Goal: Entertainment & Leisure: Consume media (video, audio)

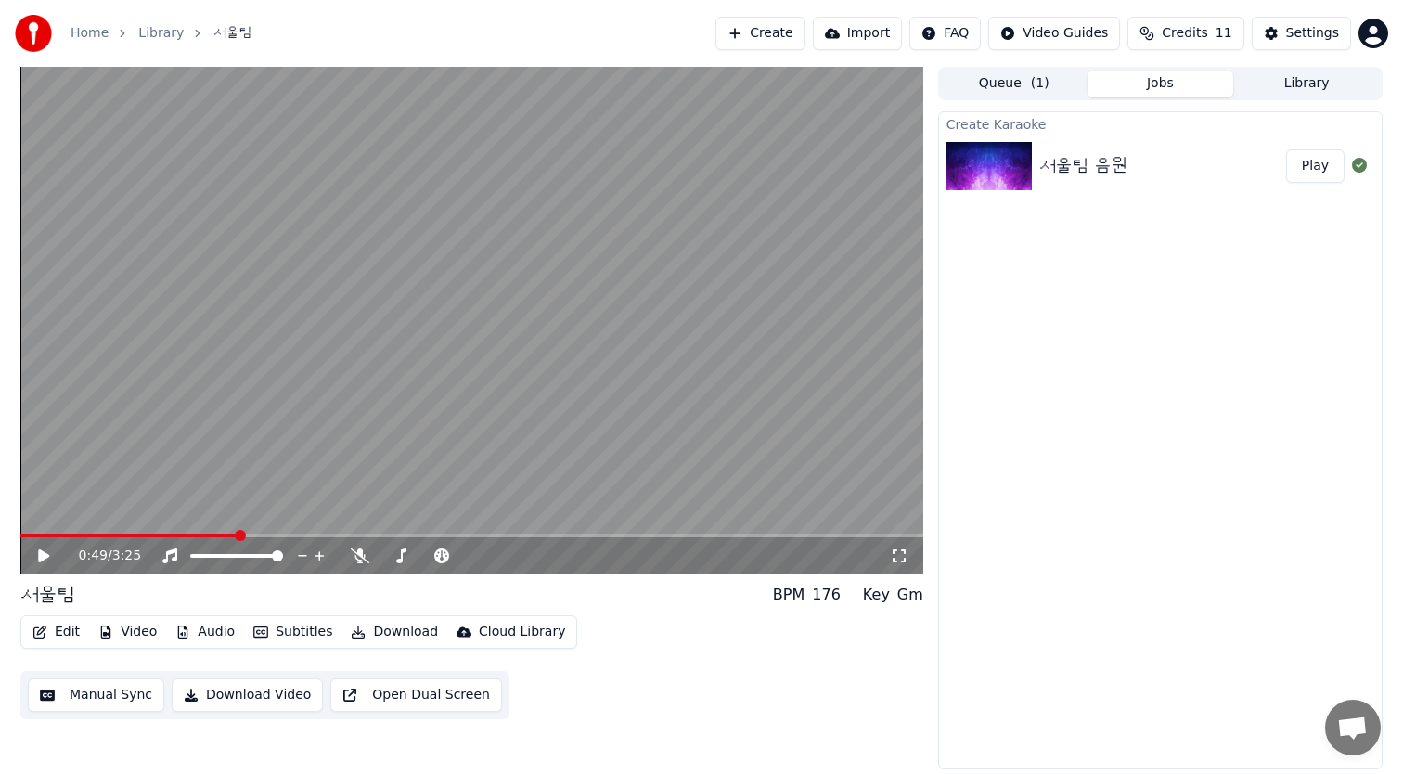
drag, startPoint x: 79, startPoint y: 533, endPoint x: 0, endPoint y: 533, distance: 78.9
click at [0, 533] on div "0:49 / 3:25 서울팀 BPM 176 Key Gm Edit Video Audio Subtitles Download Cloud L…" at bounding box center [701, 418] width 1403 height 702
click at [93, 538] on div "0:49 / 3:25" at bounding box center [471, 555] width 903 height 37
click at [74, 545] on div "0:50 / 3:25" at bounding box center [471, 555] width 903 height 37
click at [20, 530] on span at bounding box center [25, 535] width 11 height 11
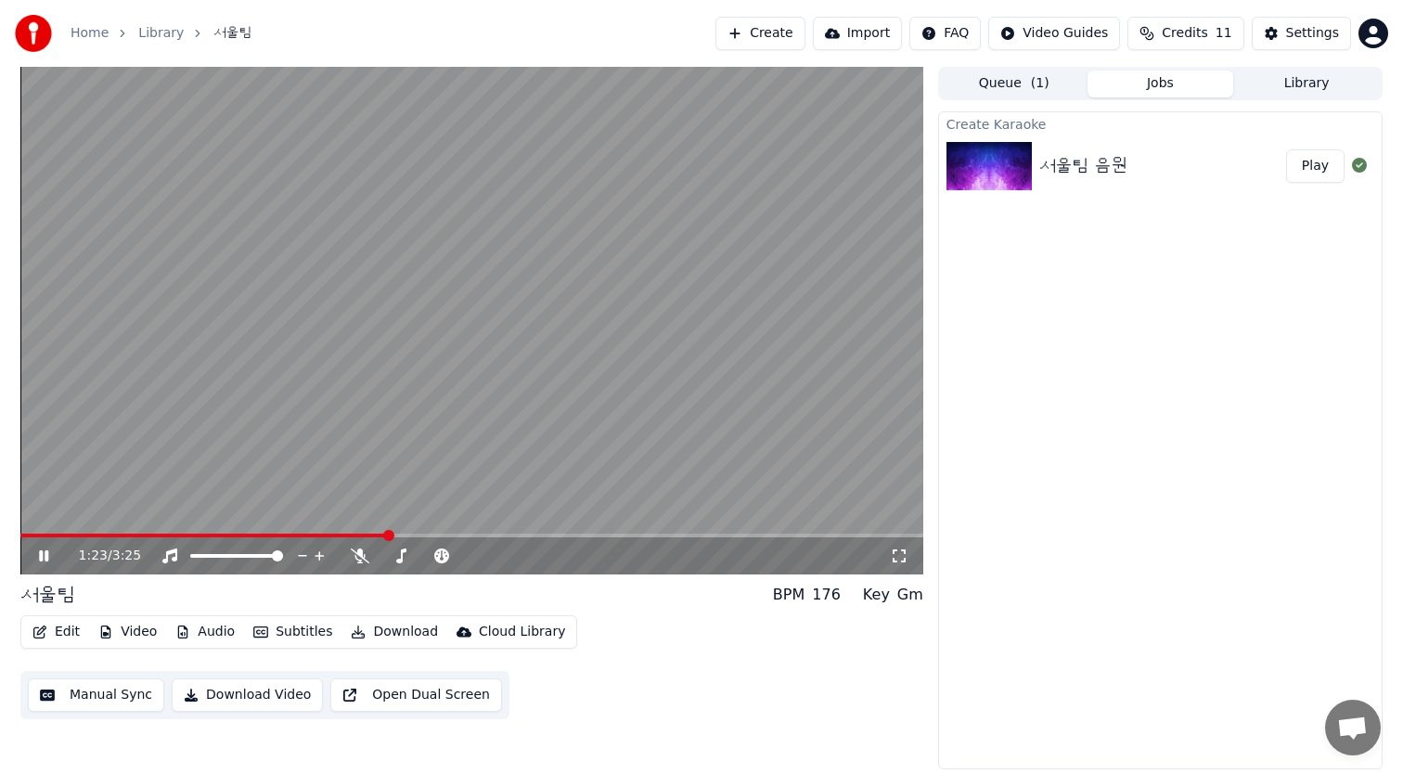
drag, startPoint x: 457, startPoint y: 528, endPoint x: 507, endPoint y: 517, distance: 51.3
click at [507, 518] on video at bounding box center [471, 321] width 903 height 508
click at [523, 532] on video at bounding box center [471, 321] width 903 height 508
click at [521, 531] on span at bounding box center [519, 535] width 11 height 11
click at [556, 531] on span at bounding box center [550, 535] width 11 height 11
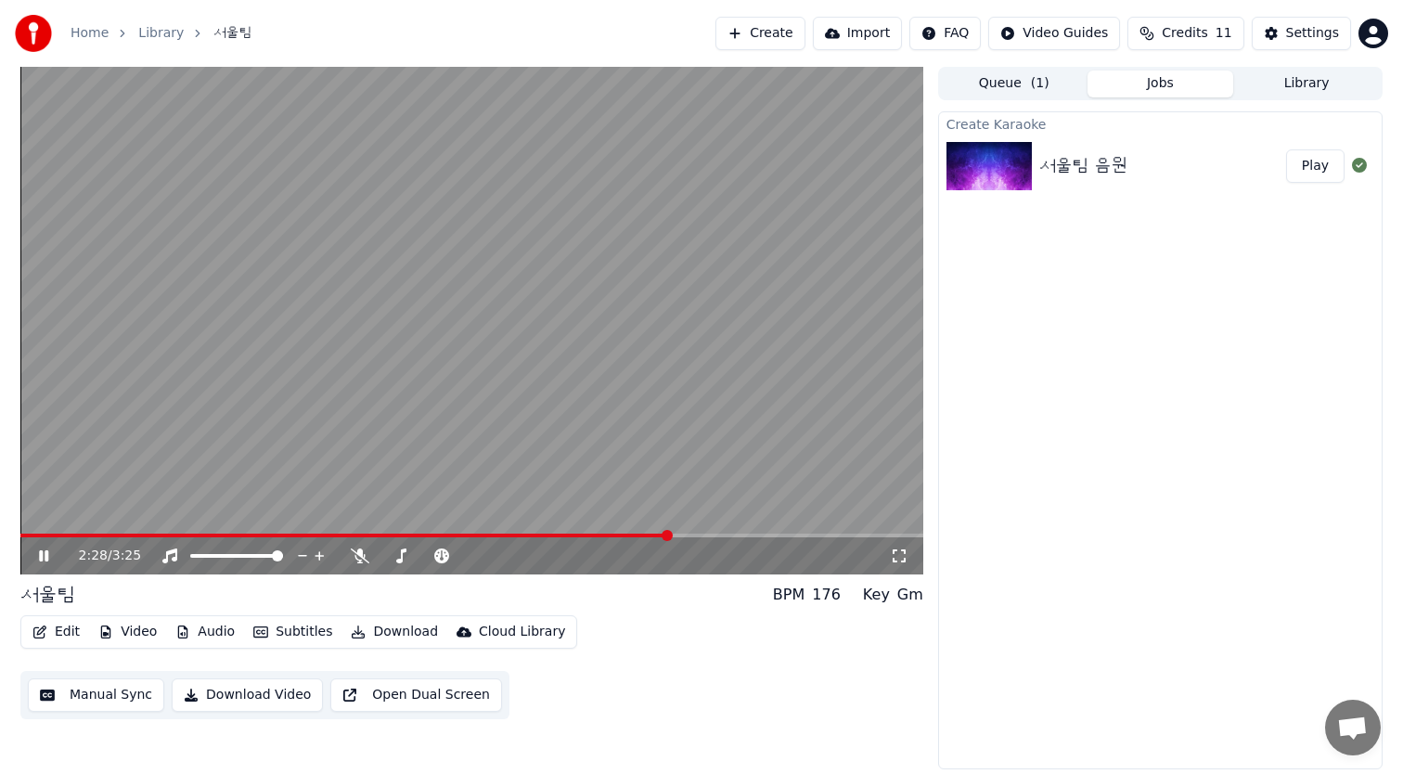
click at [673, 530] on span at bounding box center [667, 535] width 11 height 11
drag, startPoint x: 685, startPoint y: 528, endPoint x: 764, endPoint y: 528, distance: 78.9
click at [764, 528] on video at bounding box center [471, 321] width 903 height 508
click at [616, 393] on video at bounding box center [471, 321] width 903 height 508
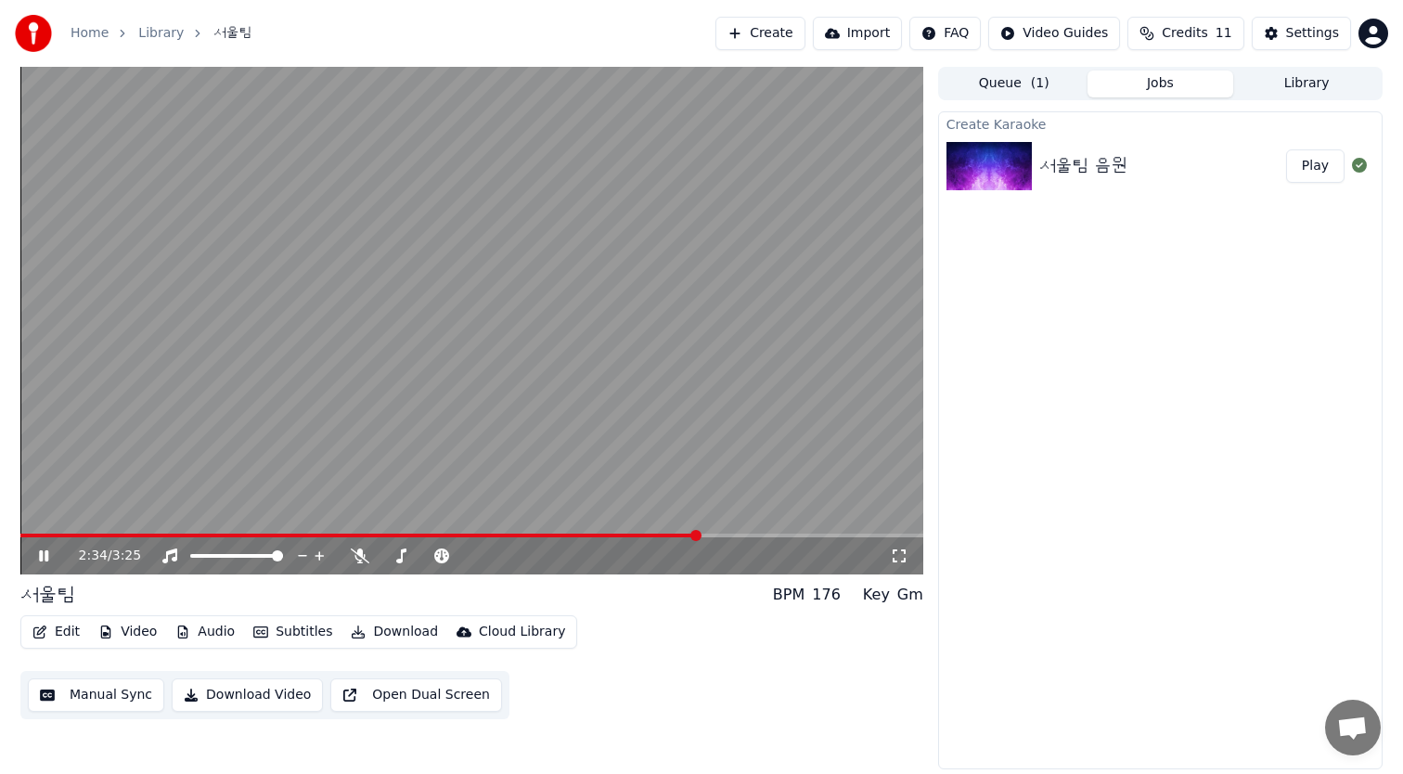
drag, startPoint x: 683, startPoint y: 528, endPoint x: 730, endPoint y: 535, distance: 47.9
click at [717, 534] on div "2:34 / 3:25" at bounding box center [471, 321] width 903 height 508
click at [805, 537] on span at bounding box center [471, 536] width 903 height 4
click at [824, 537] on span at bounding box center [818, 535] width 11 height 11
